Goal: Obtain resource: Download file/media

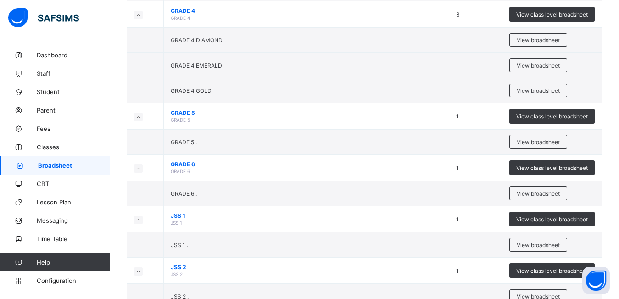
scroll to position [728, 0]
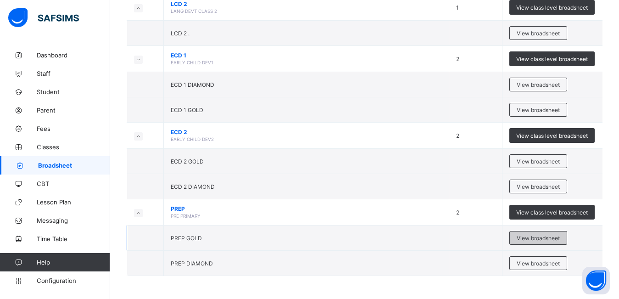
click at [550, 241] on span "View broadsheet" at bounding box center [538, 238] width 43 height 7
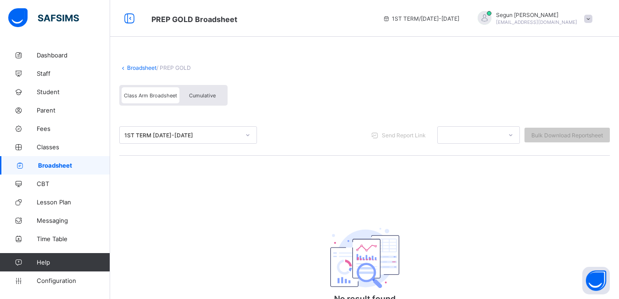
click at [191, 101] on div "Cumulative" at bounding box center [202, 95] width 46 height 16
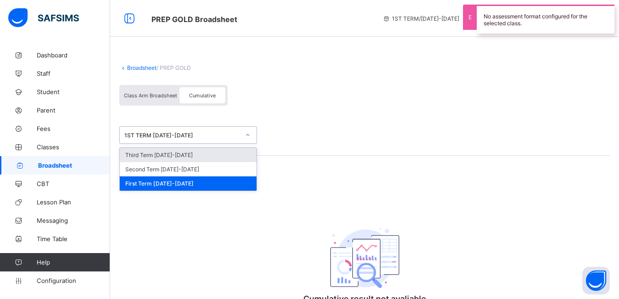
click at [181, 139] on div "1ST TERM [DATE]-[DATE]" at bounding box center [179, 135] width 119 height 13
click at [186, 154] on div "Third Term [DATE]-[DATE]" at bounding box center [188, 155] width 137 height 14
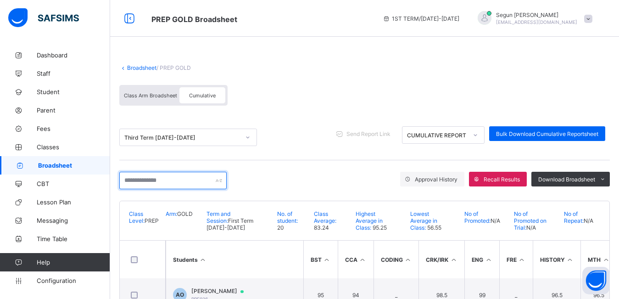
click at [135, 182] on input "text" at bounding box center [172, 180] width 107 height 17
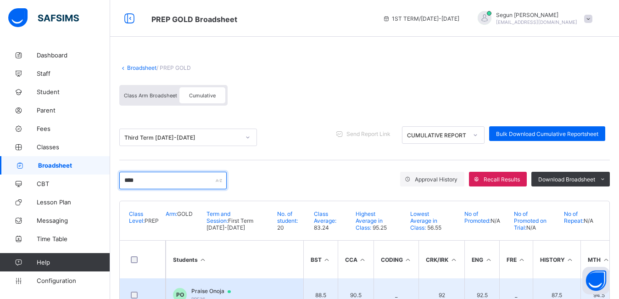
type input "****"
click at [211, 289] on span "Praise Onoja" at bounding box center [215, 290] width 48 height 7
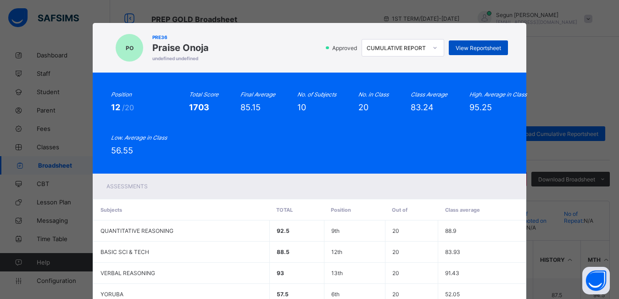
click at [468, 49] on span "View Reportsheet" at bounding box center [478, 48] width 45 height 7
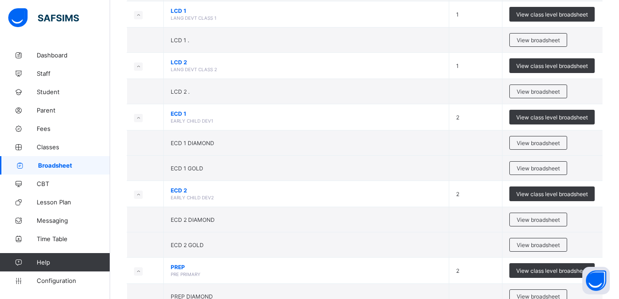
scroll to position [677, 0]
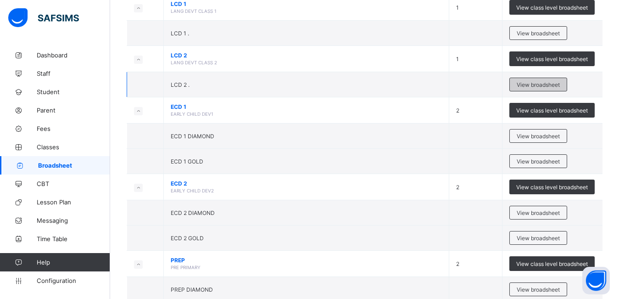
click at [535, 83] on span "View broadsheet" at bounding box center [538, 84] width 43 height 7
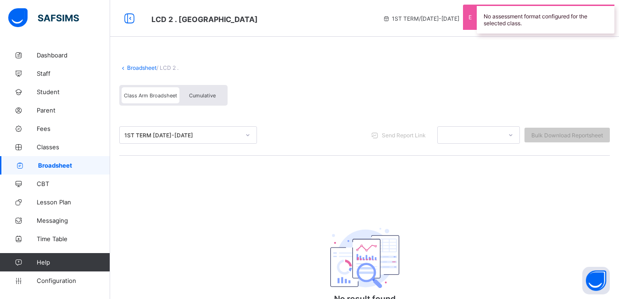
click at [213, 99] on div "Cumulative" at bounding box center [202, 95] width 46 height 16
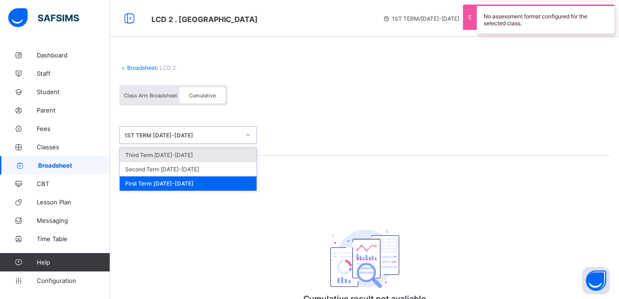
click at [171, 134] on div "1ST TERM [DATE]-[DATE]" at bounding box center [182, 135] width 116 height 7
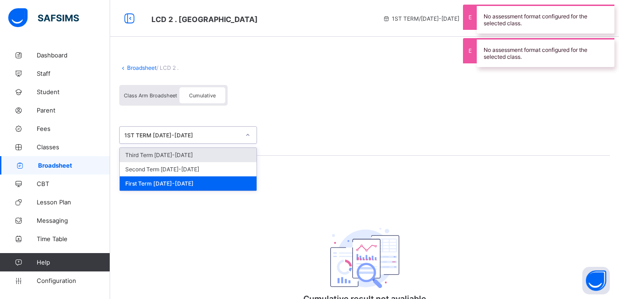
click at [179, 154] on div "Third Term [DATE]-[DATE]" at bounding box center [188, 155] width 137 height 14
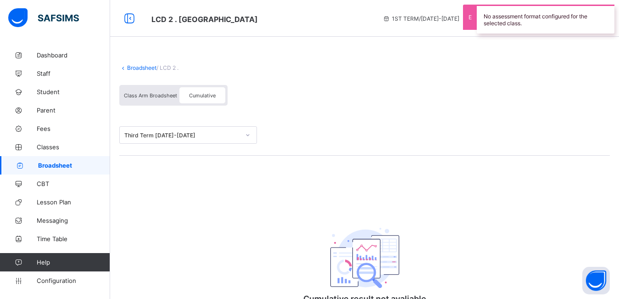
click at [195, 97] on span "Cumulative" at bounding box center [202, 95] width 27 height 6
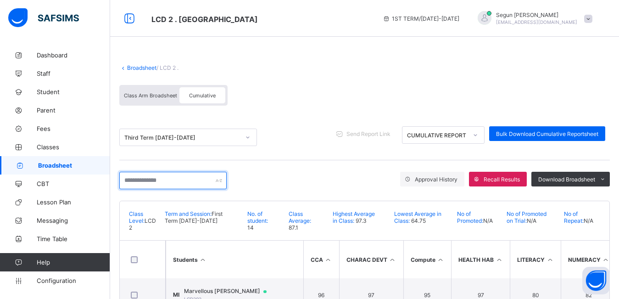
click at [168, 182] on input "text" at bounding box center [172, 180] width 107 height 17
type input "***"
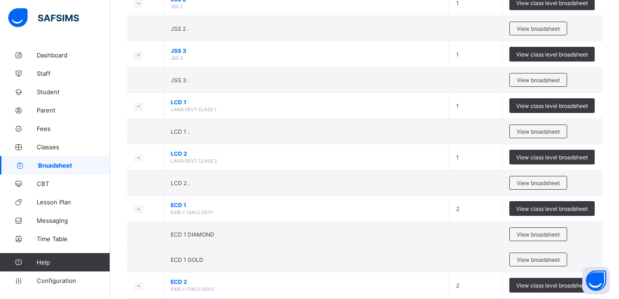
scroll to position [584, 0]
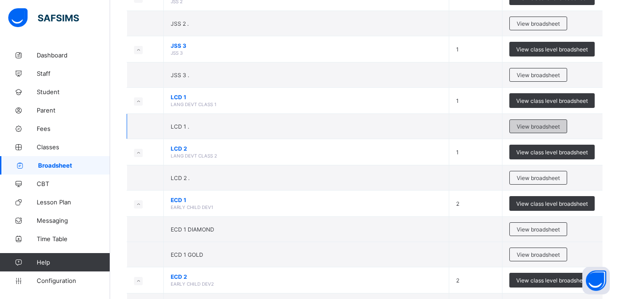
click at [548, 127] on span "View broadsheet" at bounding box center [538, 126] width 43 height 7
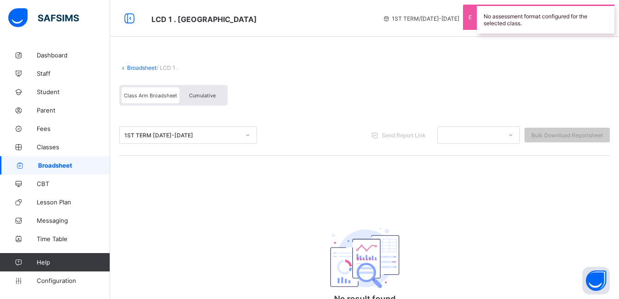
click at [192, 103] on div "Cumulative" at bounding box center [202, 95] width 46 height 16
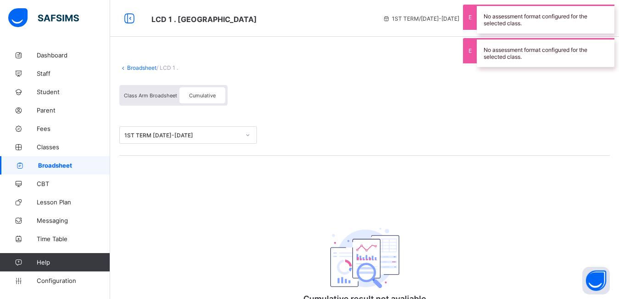
click at [168, 140] on div "1ST TERM [DATE]-[DATE]" at bounding box center [179, 135] width 119 height 13
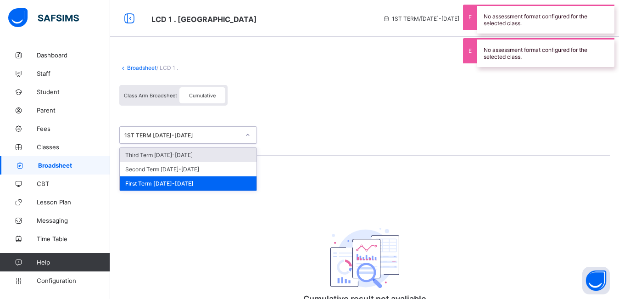
click at [170, 154] on div "Third Term [DATE]-[DATE]" at bounding box center [188, 155] width 137 height 14
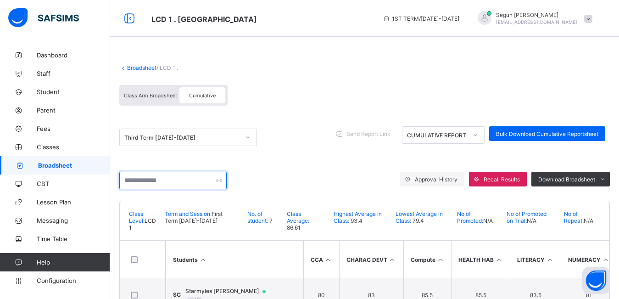
click at [147, 184] on input "text" at bounding box center [172, 180] width 107 height 17
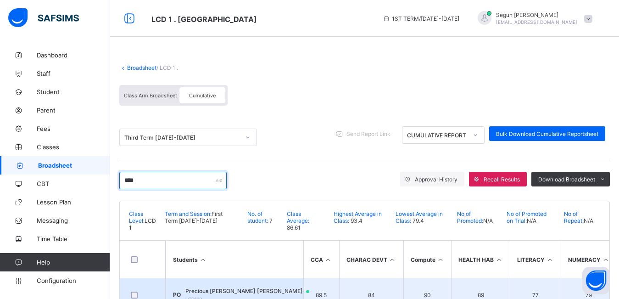
type input "****"
click at [210, 287] on td "PO Precious [PERSON_NAME] [PERSON_NAME] LCD112" at bounding box center [235, 294] width 138 height 33
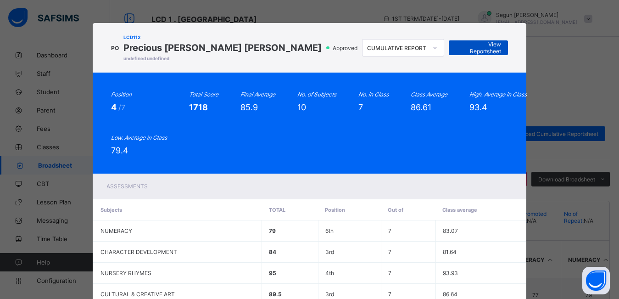
click at [467, 44] on div "View Reportsheet" at bounding box center [478, 47] width 59 height 15
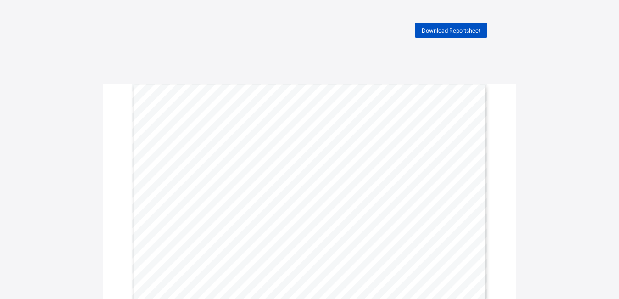
click at [459, 32] on span "Download Reportsheet" at bounding box center [451, 30] width 59 height 7
click at [437, 33] on span "Download Reportsheet" at bounding box center [451, 30] width 59 height 7
